Goal: Information Seeking & Learning: Check status

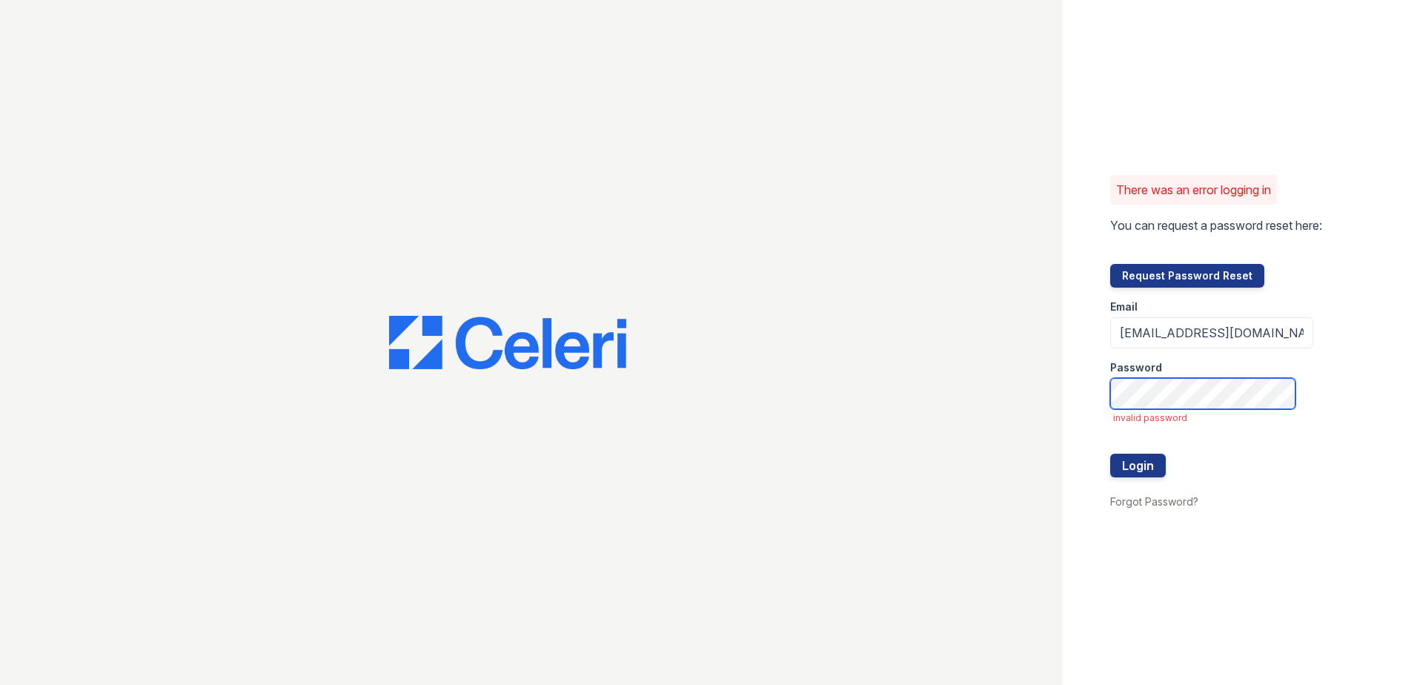
click at [976, 404] on div "There was an error logging in You can request a password reset here: Request Pa…" at bounding box center [708, 342] width 1417 height 685
click at [1033, 405] on div "There was an error logging in You can request a password reset here: Request Pa…" at bounding box center [708, 342] width 1417 height 685
click at [1016, 371] on div at bounding box center [531, 342] width 1063 height 685
click at [1134, 464] on button "Login" at bounding box center [1138, 466] width 56 height 24
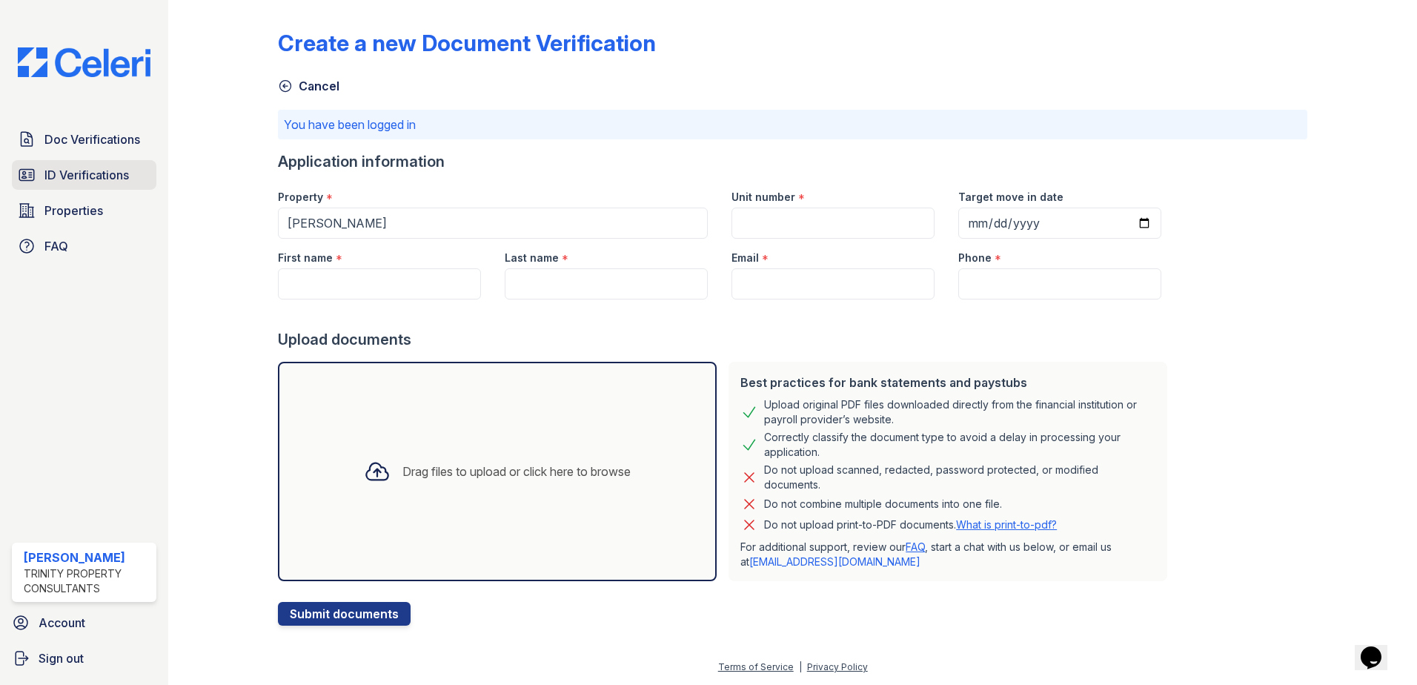
click at [113, 179] on span "ID Verifications" at bounding box center [86, 175] width 85 height 18
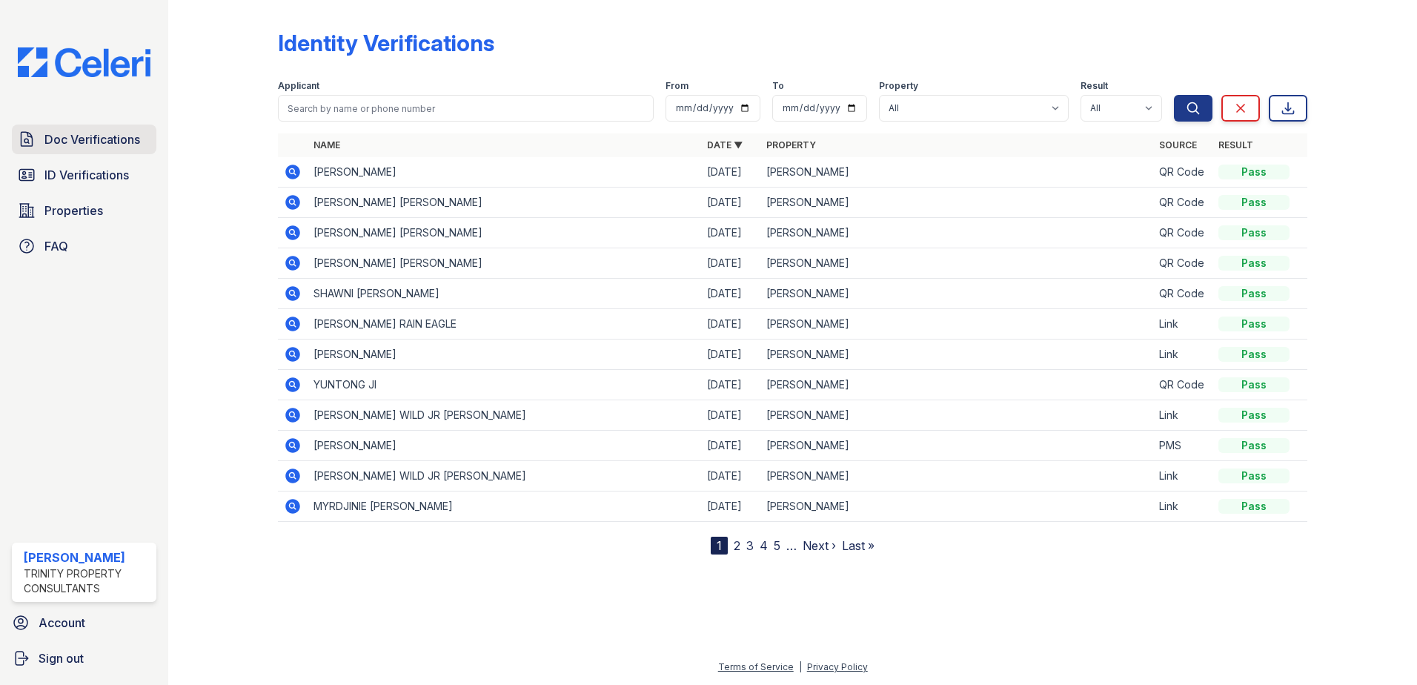
click at [121, 137] on span "Doc Verifications" at bounding box center [92, 139] width 96 height 18
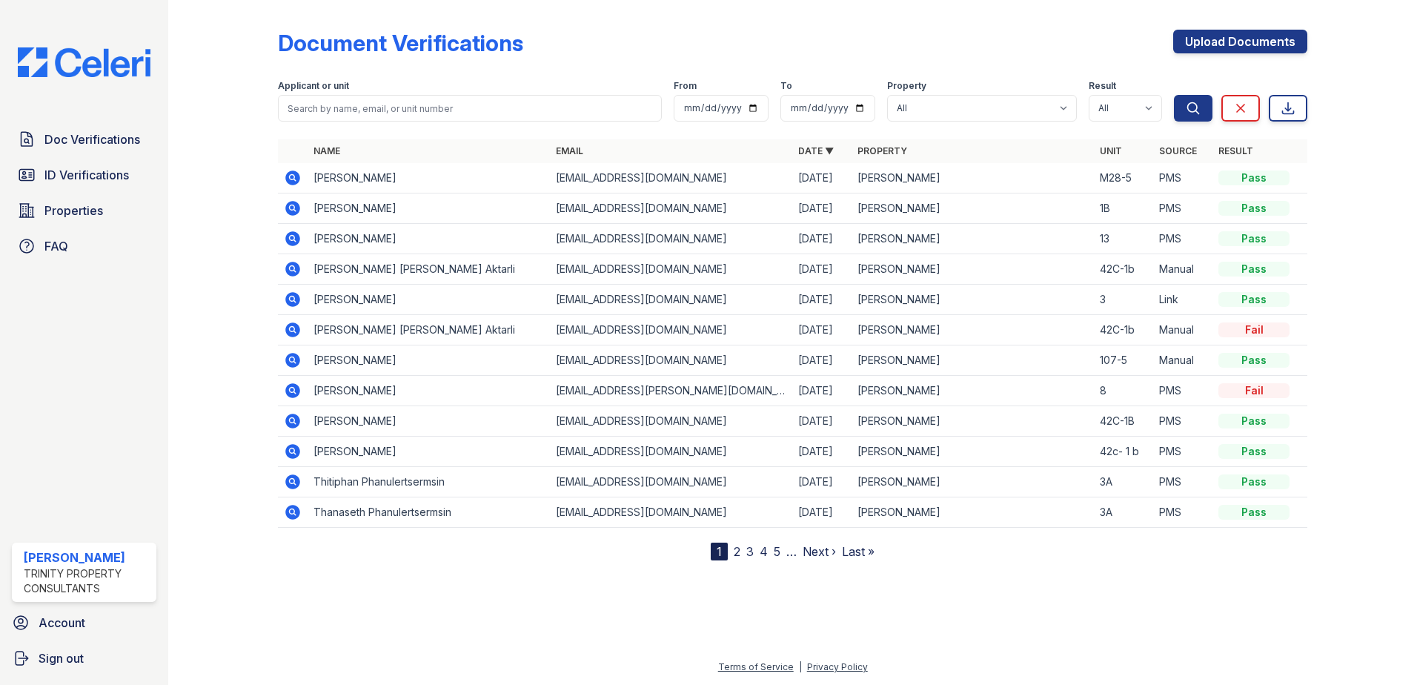
click at [296, 204] on icon at bounding box center [292, 208] width 15 height 15
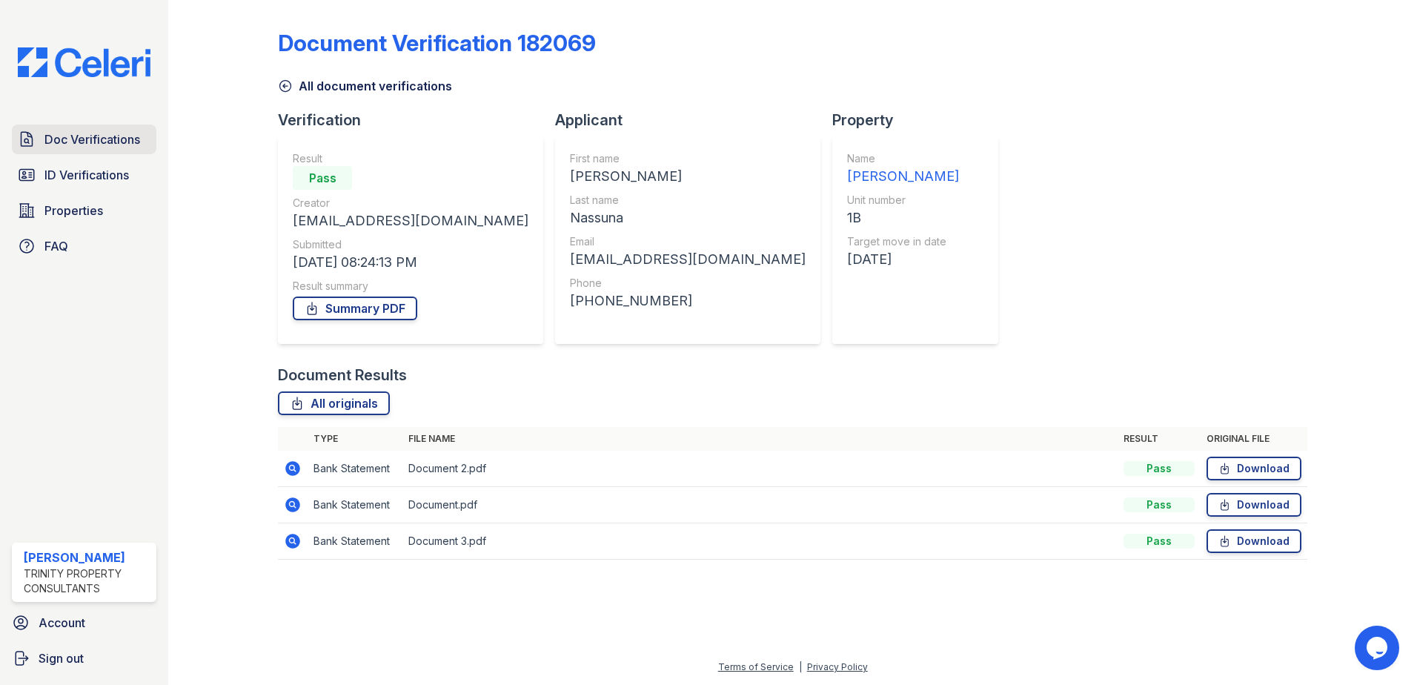
click at [105, 135] on span "Doc Verifications" at bounding box center [92, 139] width 96 height 18
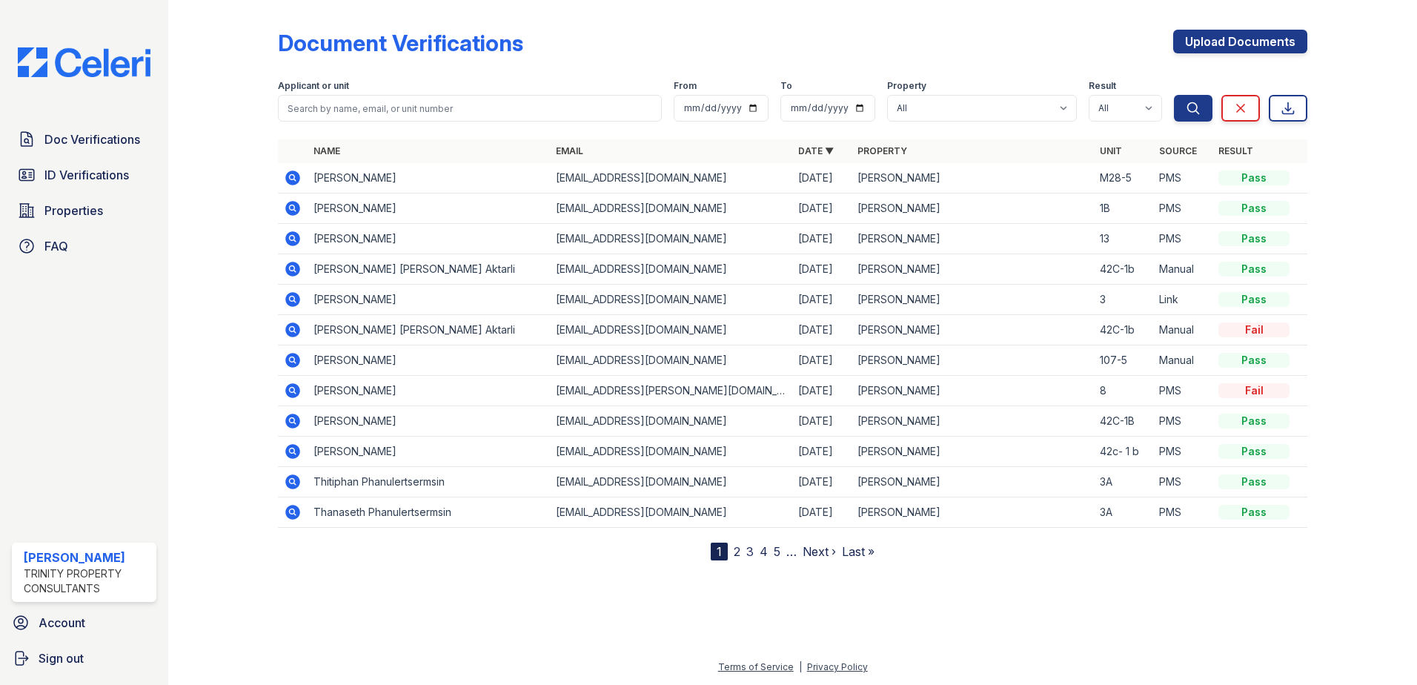
click at [85, 178] on span "ID Verifications" at bounding box center [86, 175] width 85 height 18
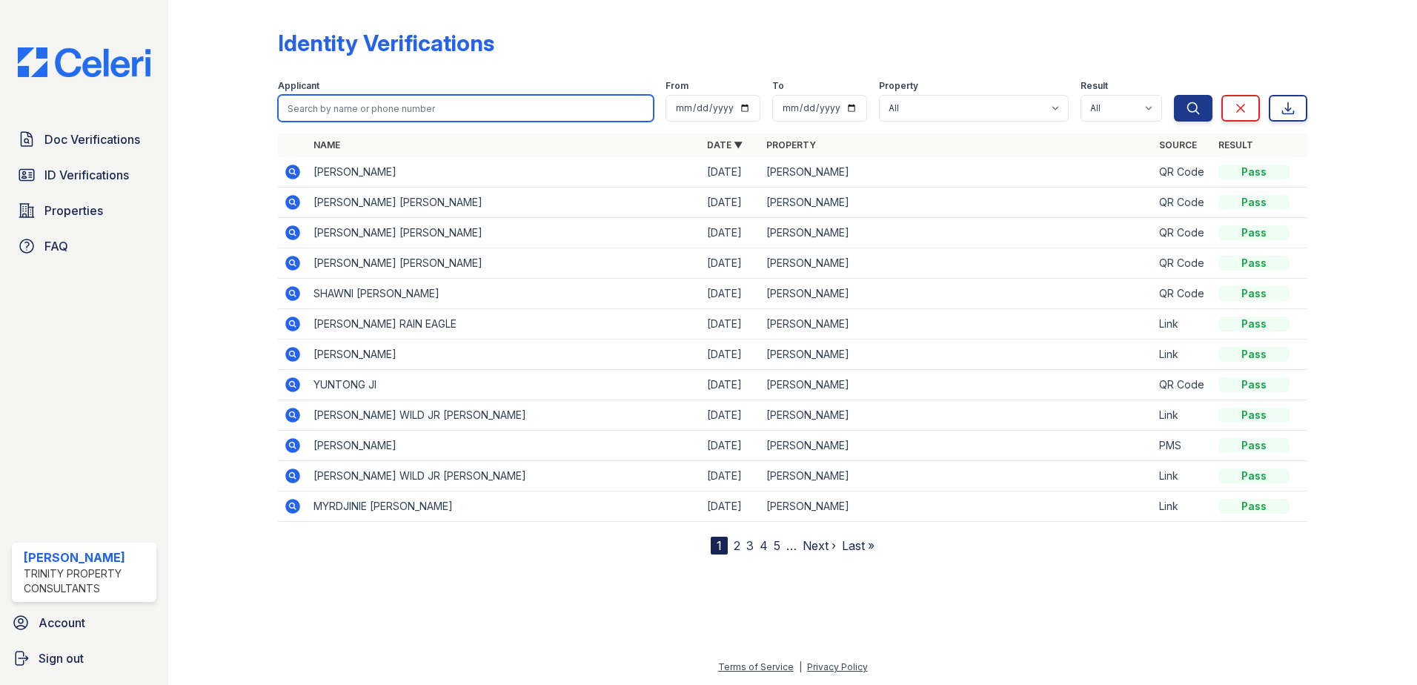
click at [351, 113] on input "search" at bounding box center [466, 108] width 376 height 27
type input "shamim"
click at [1174, 95] on button "Search" at bounding box center [1193, 108] width 39 height 27
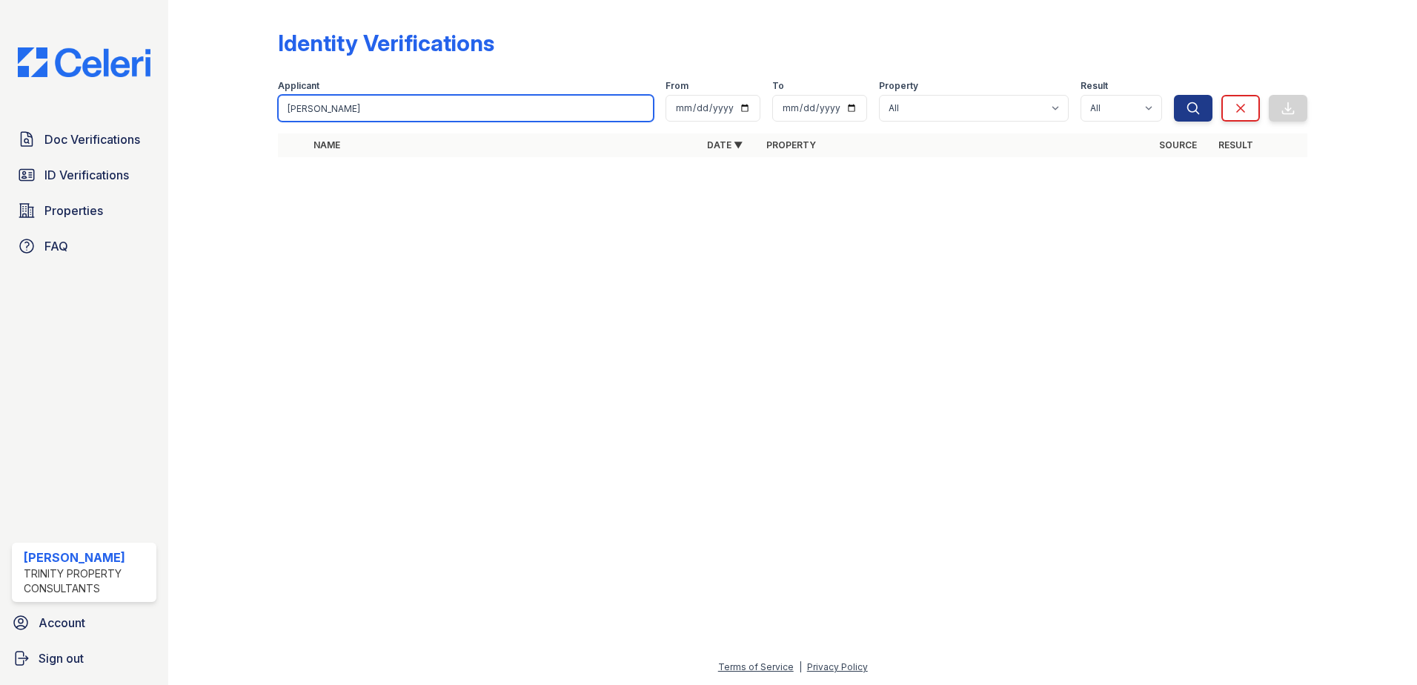
drag, startPoint x: 345, startPoint y: 107, endPoint x: 205, endPoint y: 122, distance: 140.1
click at [205, 121] on div "Identity Verifications Filter Applicant shamim From To Property All ReNew Walth…" at bounding box center [793, 98] width 1202 height 196
type input "nassuna"
click at [1174, 95] on button "Search" at bounding box center [1193, 108] width 39 height 27
drag, startPoint x: 615, startPoint y: 417, endPoint x: 625, endPoint y: 345, distance: 73.3
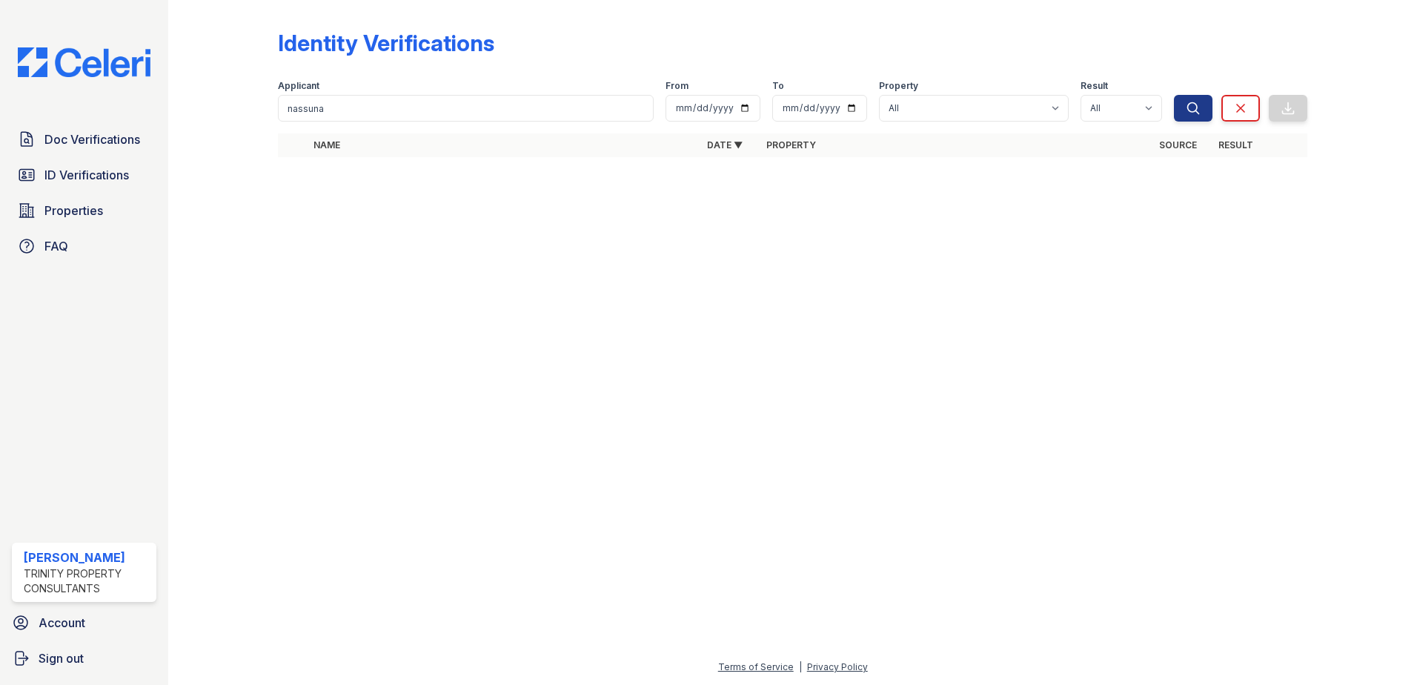
click at [615, 417] on div at bounding box center [793, 427] width 1202 height 463
